Goal: Information Seeking & Learning: Learn about a topic

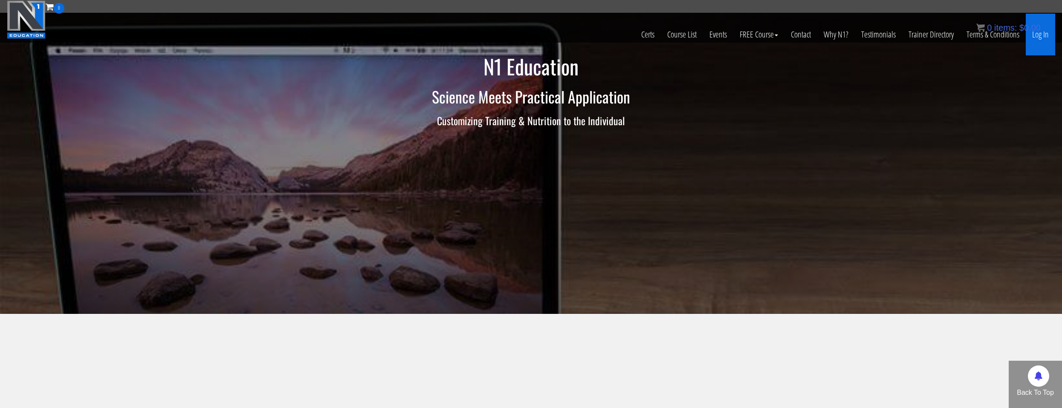
click at [1032, 38] on link "Log In" at bounding box center [1039, 35] width 29 height 42
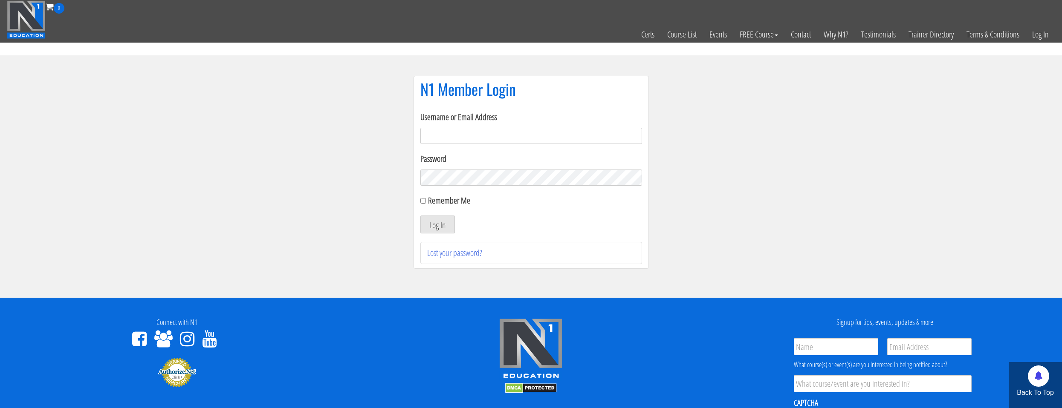
click at [490, 142] on input "Username or Email Address" at bounding box center [531, 136] width 222 height 16
type input "natejb344@hotmail.com"
click at [447, 202] on label "Remember Me" at bounding box center [449, 201] width 42 height 12
click at [426, 202] on input "Remember Me" at bounding box center [423, 201] width 6 height 6
checkbox input "true"
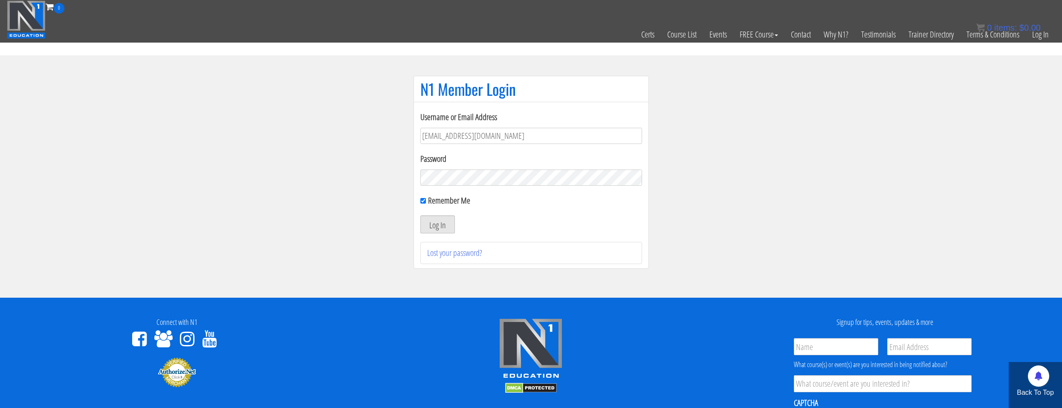
click at [451, 222] on button "Log In" at bounding box center [437, 225] width 35 height 18
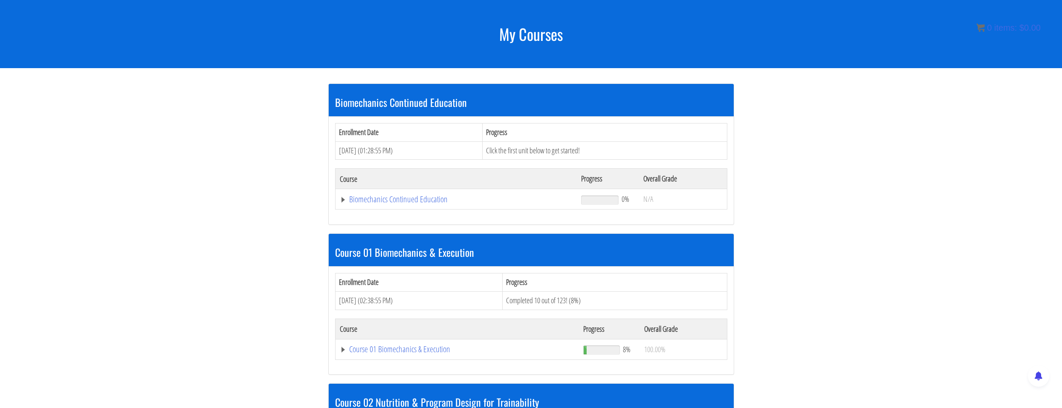
scroll to position [128, 0]
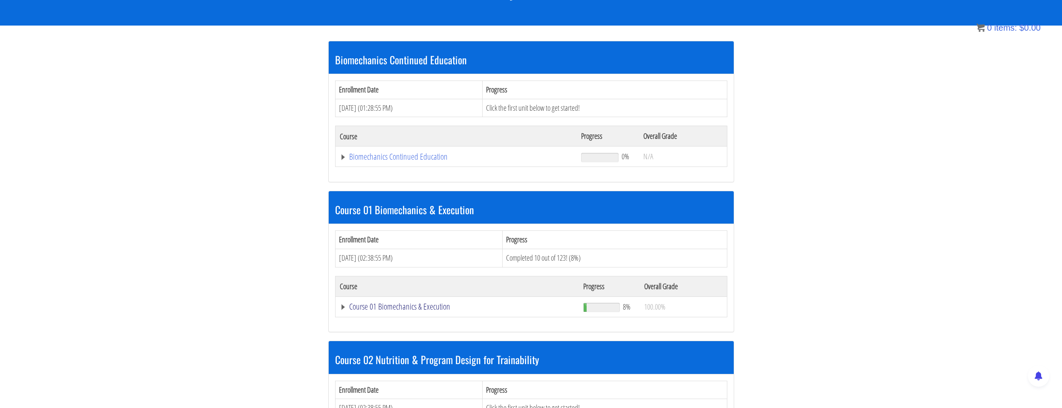
click at [429, 161] on link "Course 01 Biomechanics & Execution" at bounding box center [456, 157] width 233 height 9
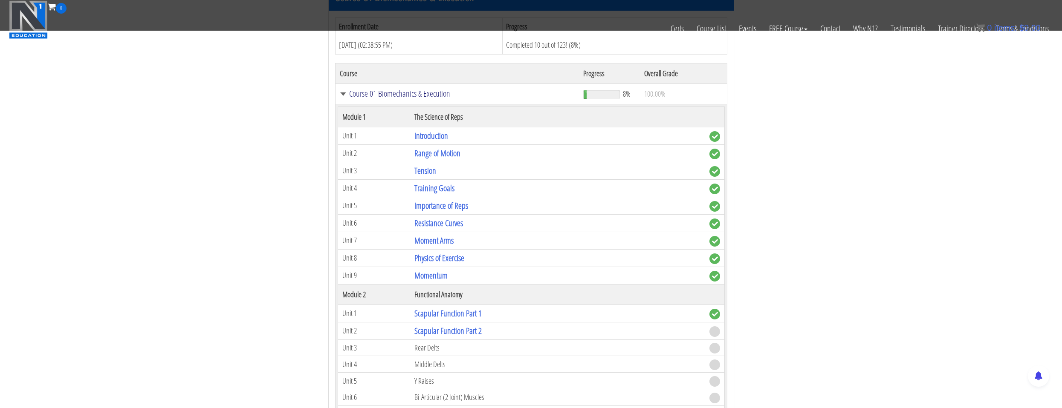
scroll to position [341, 0]
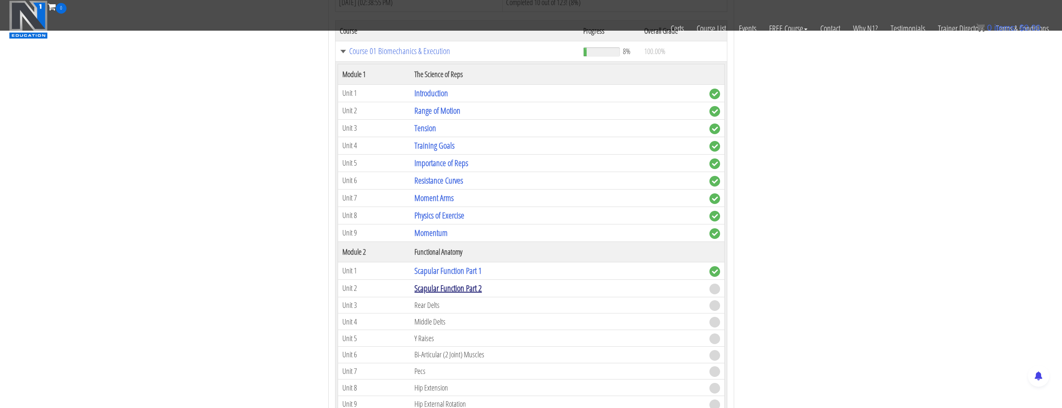
click at [438, 287] on link "Scapular Function Part 2" at bounding box center [447, 289] width 67 height 12
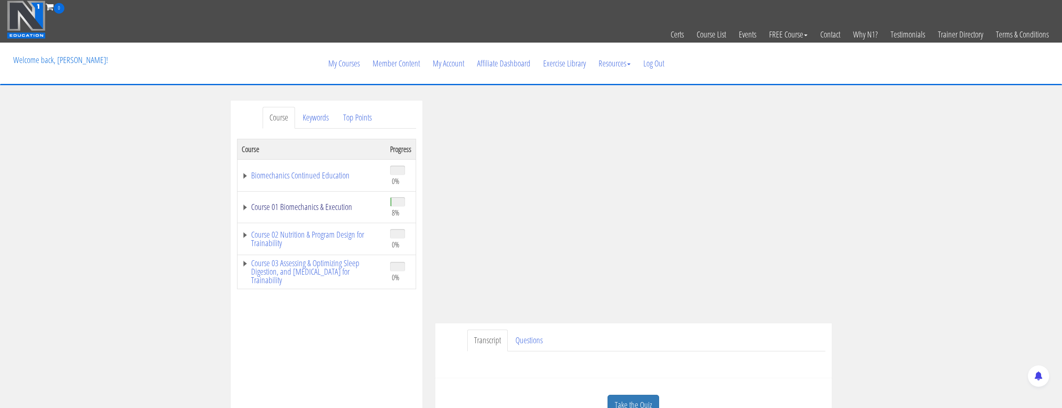
click at [346, 211] on link "Course 01 Biomechanics & Execution" at bounding box center [312, 207] width 140 height 9
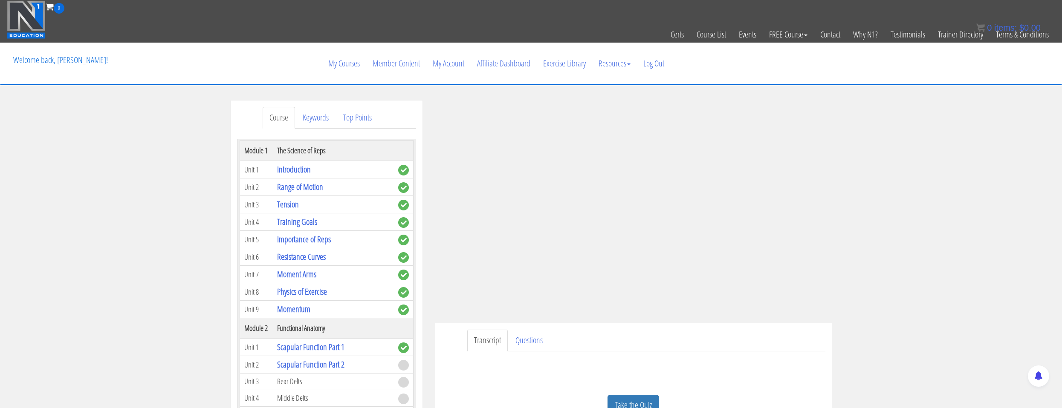
scroll to position [128, 0]
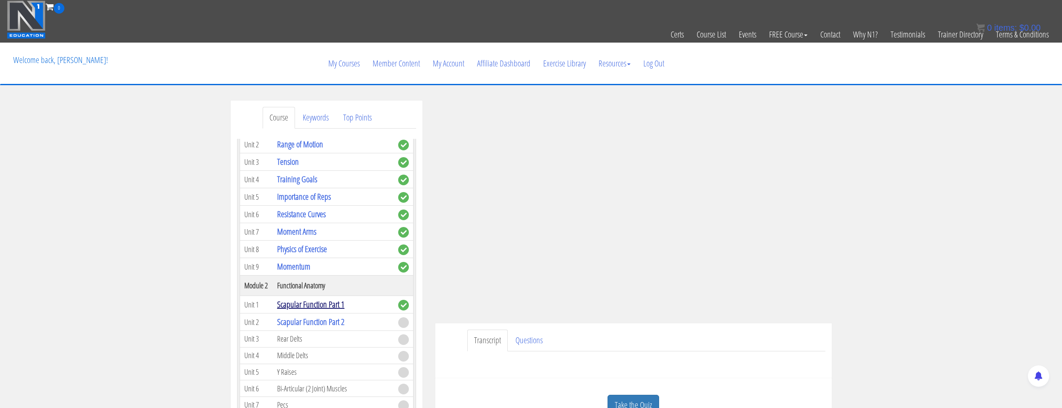
click at [326, 304] on link "Scapular Function Part 1" at bounding box center [310, 305] width 67 height 12
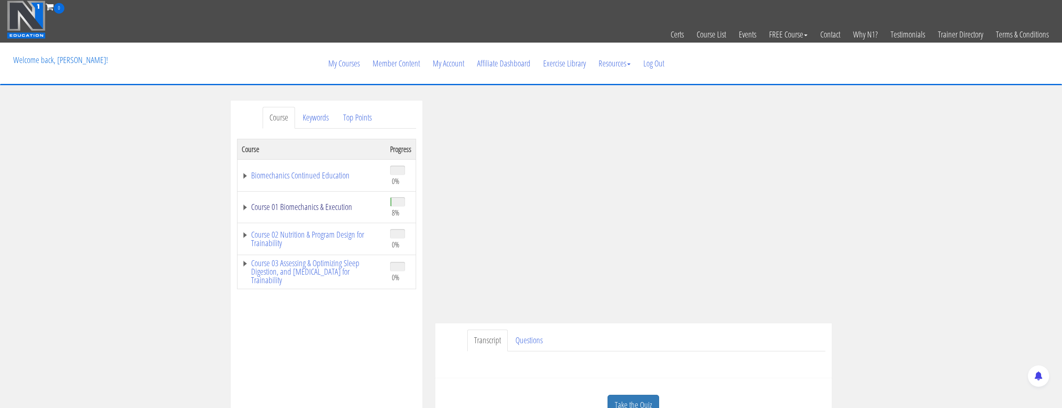
click at [309, 206] on link "Course 01 Biomechanics & Execution" at bounding box center [312, 207] width 140 height 9
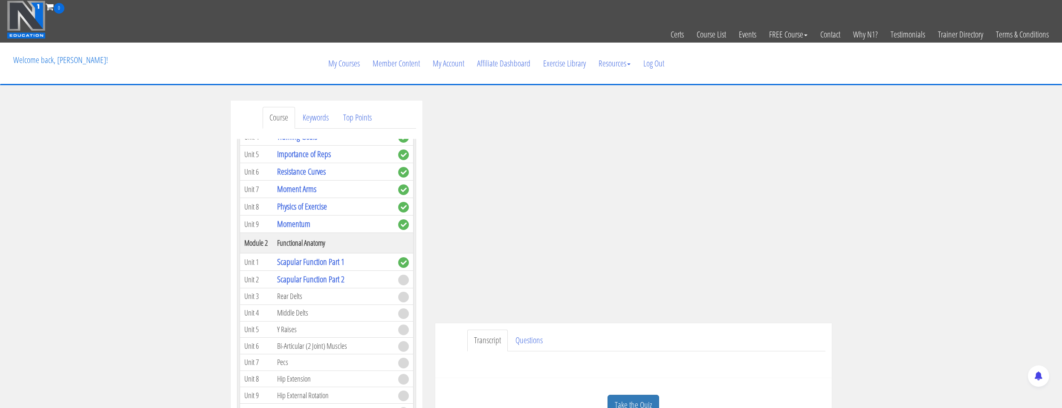
scroll to position [256, 0]
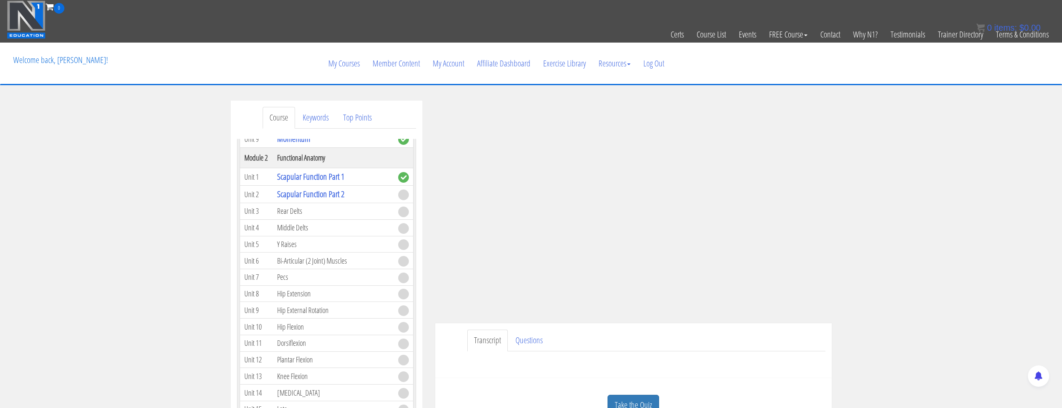
click at [787, 333] on ul "Transcript Questions" at bounding box center [646, 341] width 358 height 22
click at [121, 214] on div "Course Keywords Top Points Course Progress Biomechanics Continued Education 0% …" at bounding box center [531, 342] width 1062 height 482
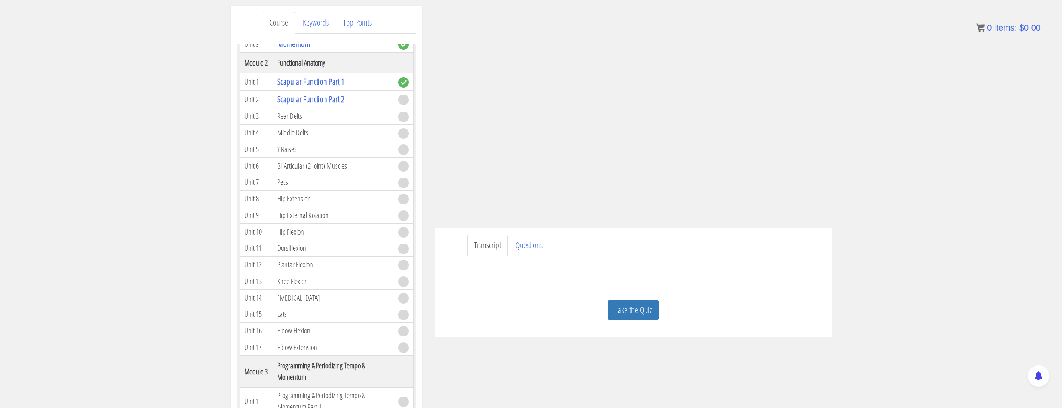
scroll to position [97, 0]
click at [629, 294] on div "Take the Quiz" at bounding box center [634, 308] width 384 height 41
click at [635, 306] on link "Take the Quiz" at bounding box center [633, 308] width 52 height 21
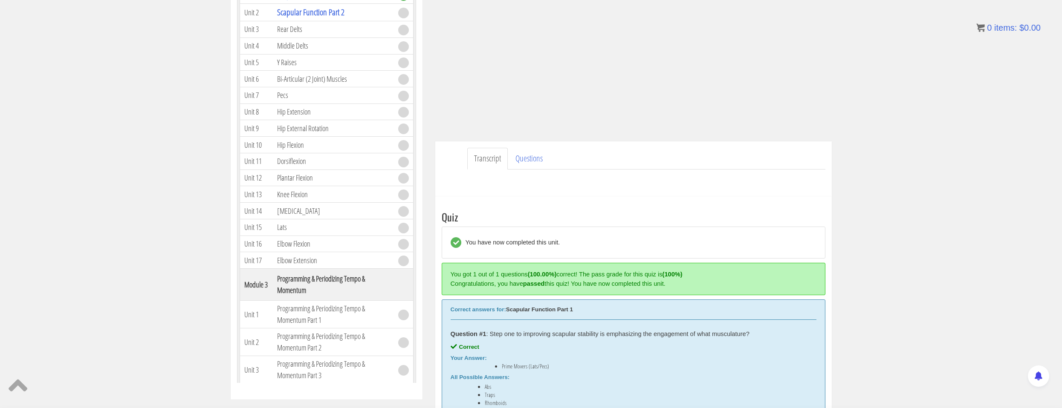
scroll to position [225, 0]
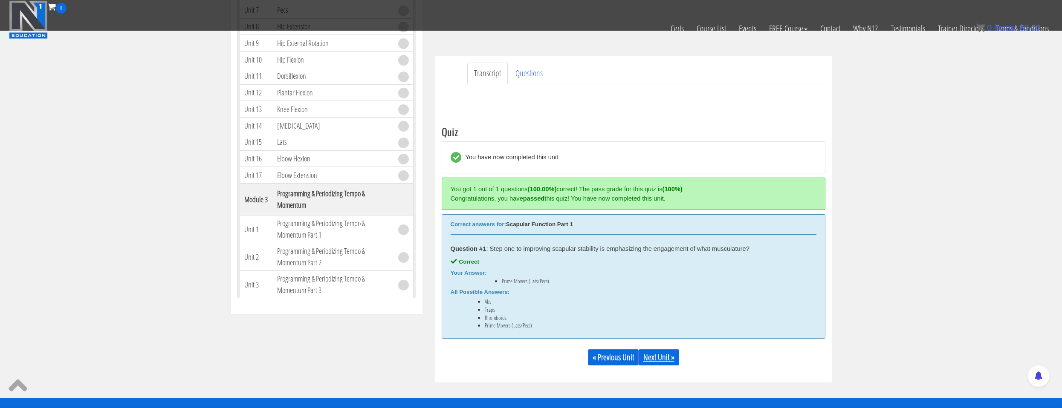
click at [650, 363] on link "Next Unit »" at bounding box center [658, 358] width 40 height 16
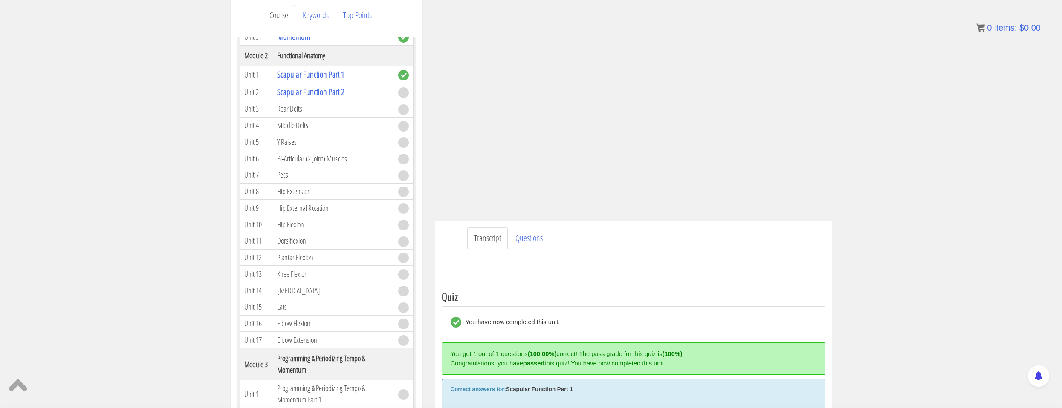
scroll to position [109, 0]
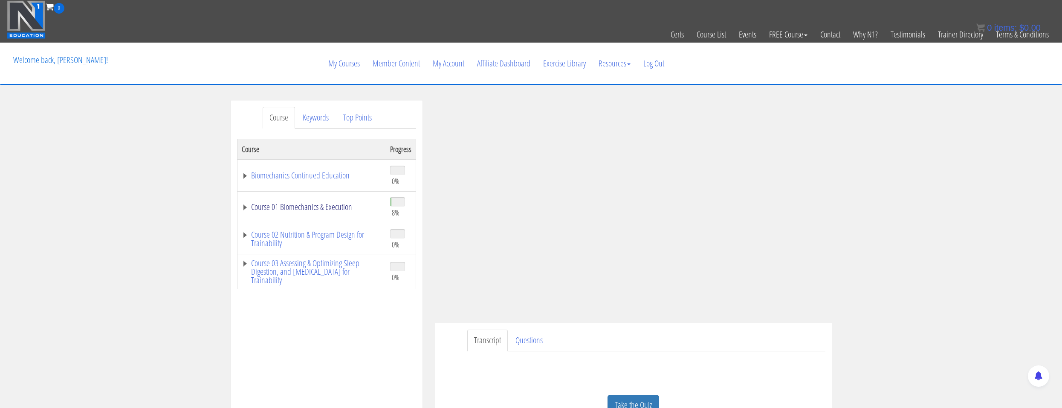
click at [324, 203] on link "Course 01 Biomechanics & Execution" at bounding box center [312, 207] width 140 height 9
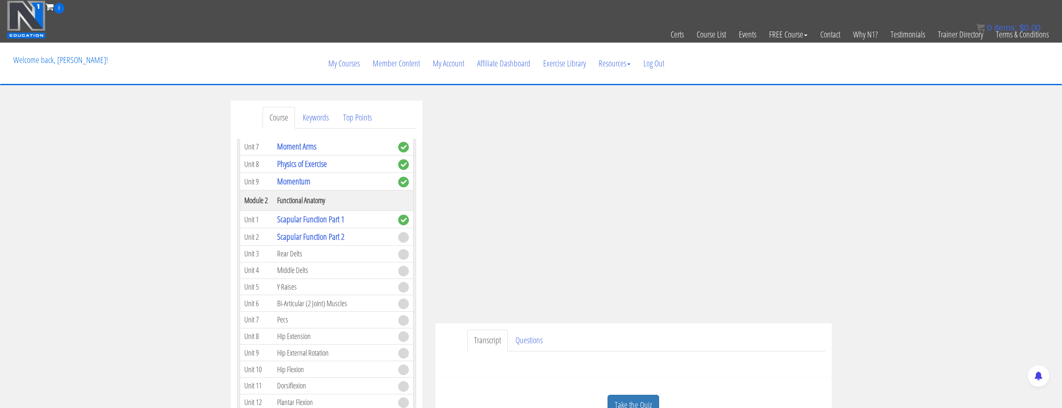
scroll to position [256, 0]
